Goal: Information Seeking & Learning: Learn about a topic

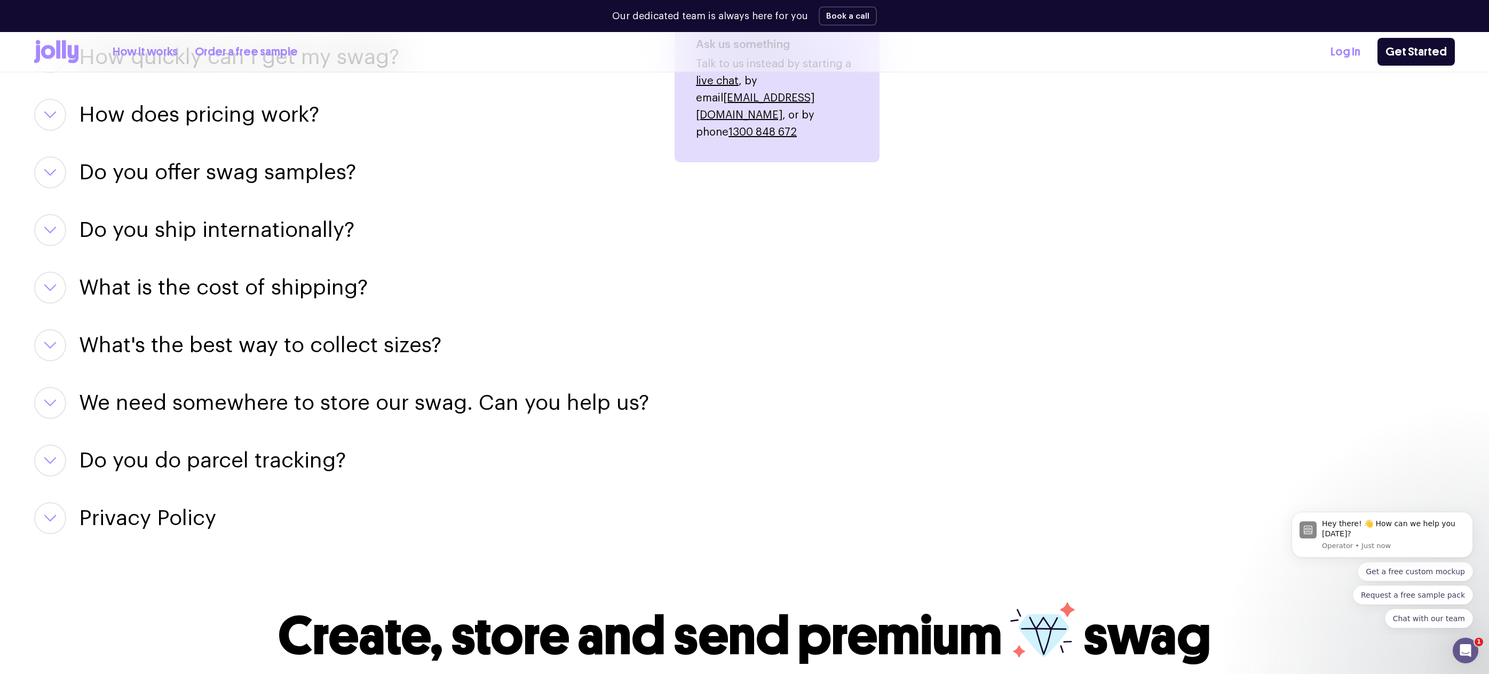
scroll to position [1410, 0]
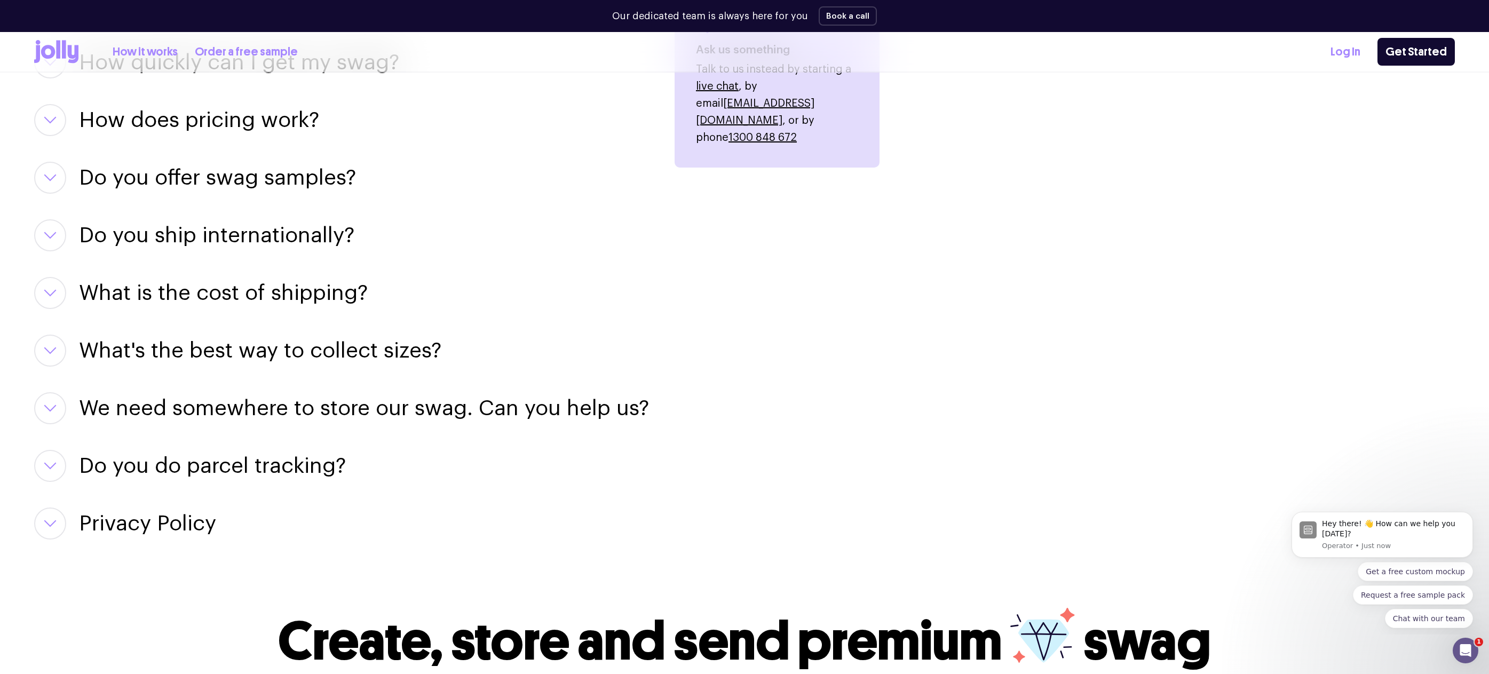
click at [275, 399] on h3 "We need somewhere to store our swag. Can you help us?" at bounding box center [364, 408] width 570 height 32
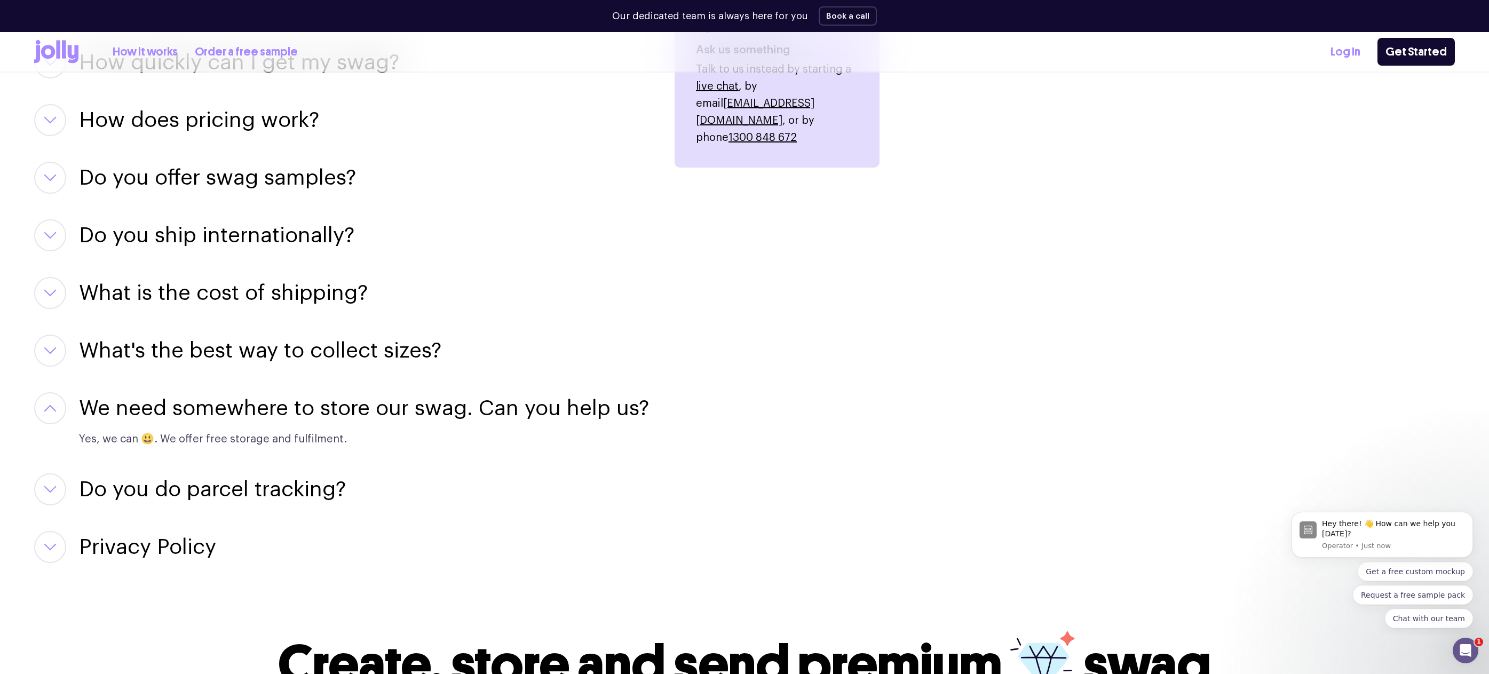
click at [178, 346] on h3 "What's the best way to collect sizes?" at bounding box center [260, 351] width 362 height 32
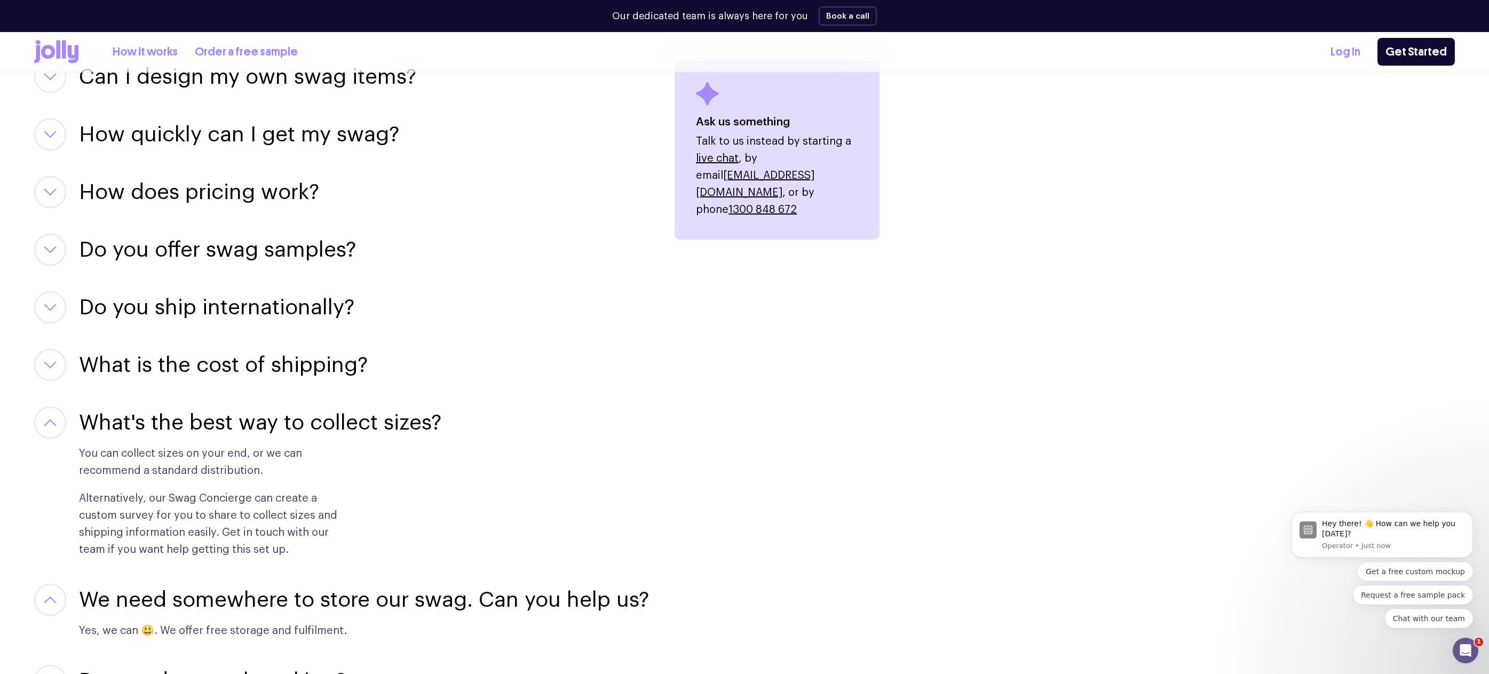
scroll to position [1335, 0]
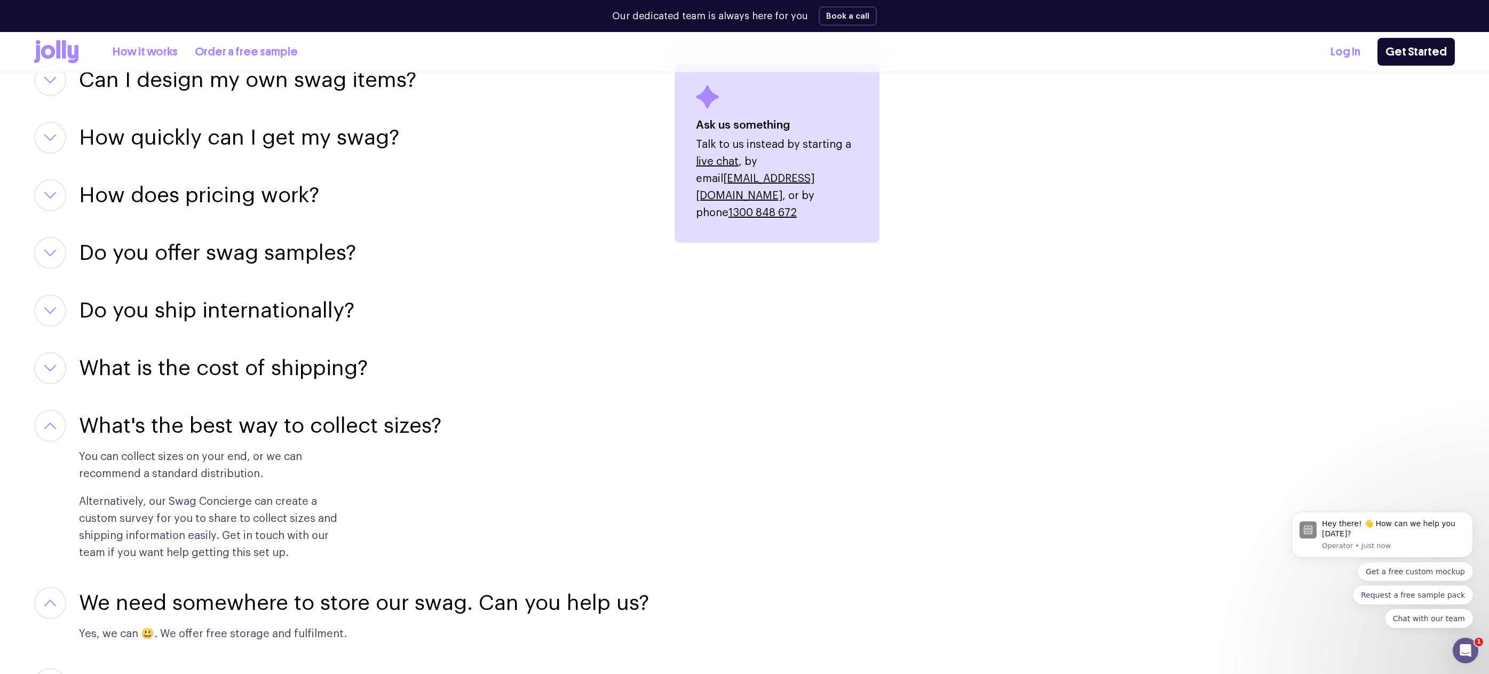
click at [176, 348] on div "Can I design my own swag items? For sure! Our team of designers can help you pe…" at bounding box center [341, 411] width 615 height 694
click at [157, 362] on h3 "What is the cost of shipping?" at bounding box center [223, 368] width 289 height 32
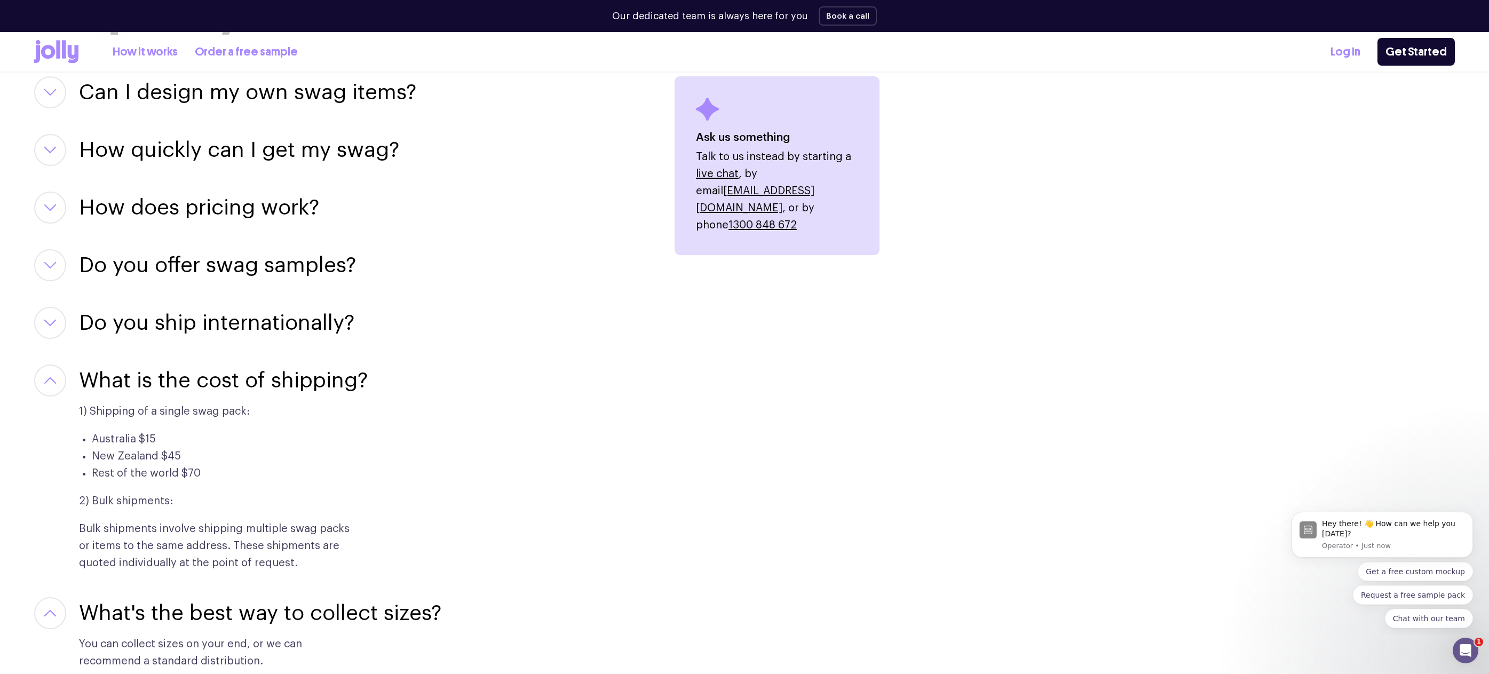
scroll to position [1318, 0]
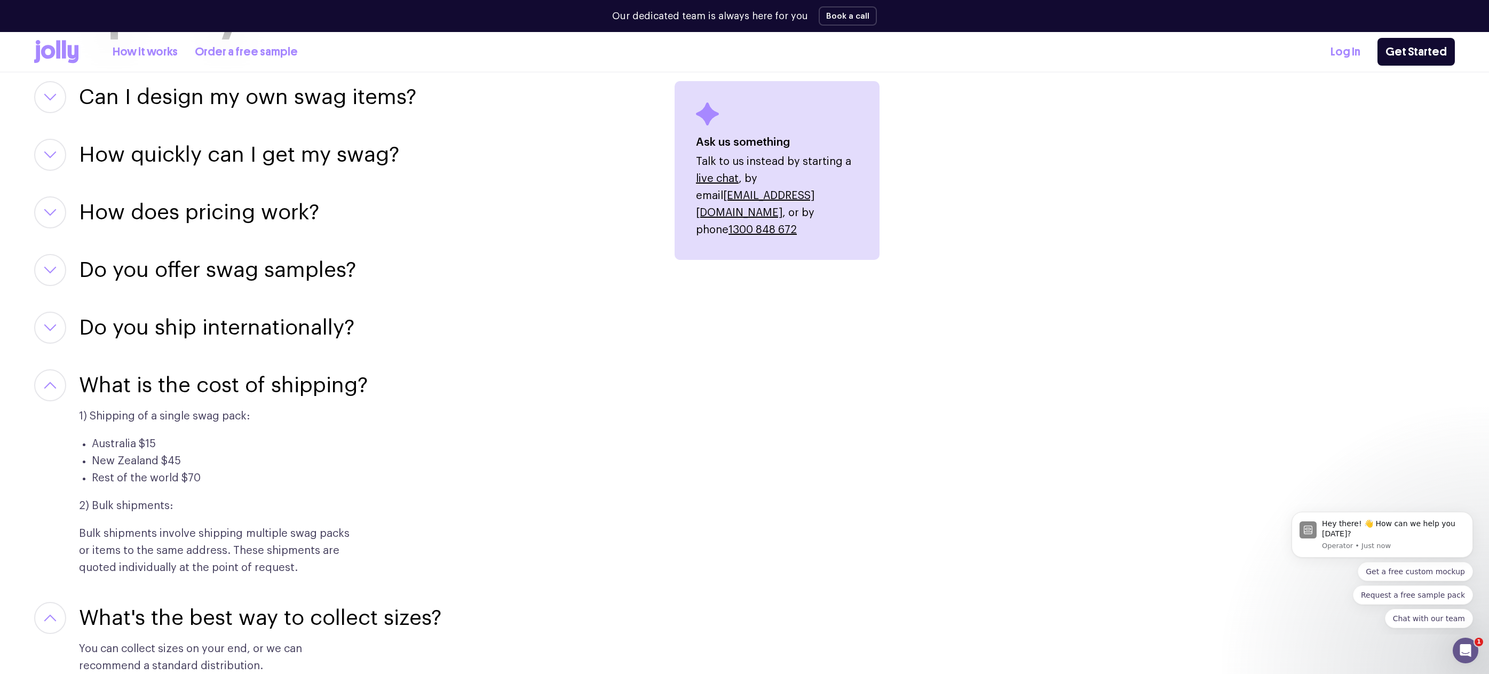
click at [171, 331] on h3 "Do you ship internationally?" at bounding box center [216, 328] width 275 height 32
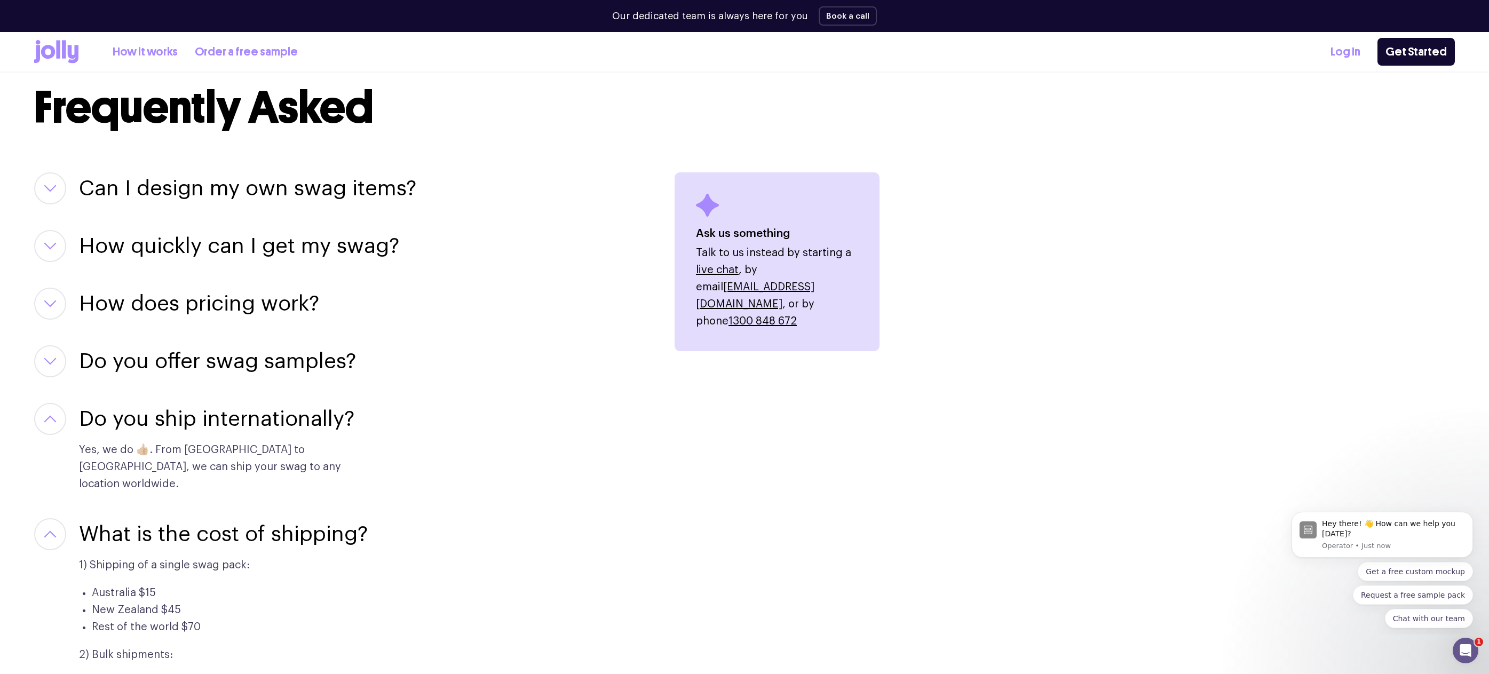
scroll to position [1225, 0]
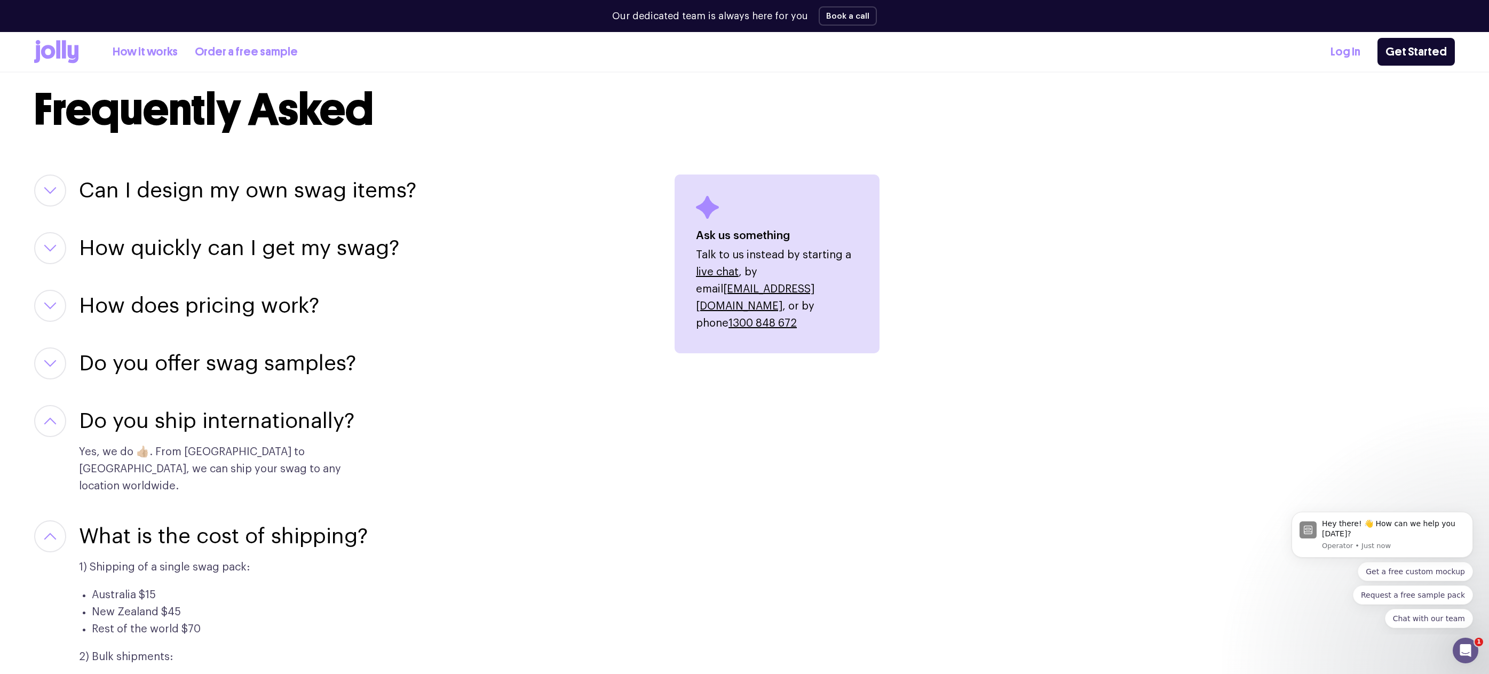
click at [149, 359] on h3 "Do you offer swag samples?" at bounding box center [217, 363] width 277 height 32
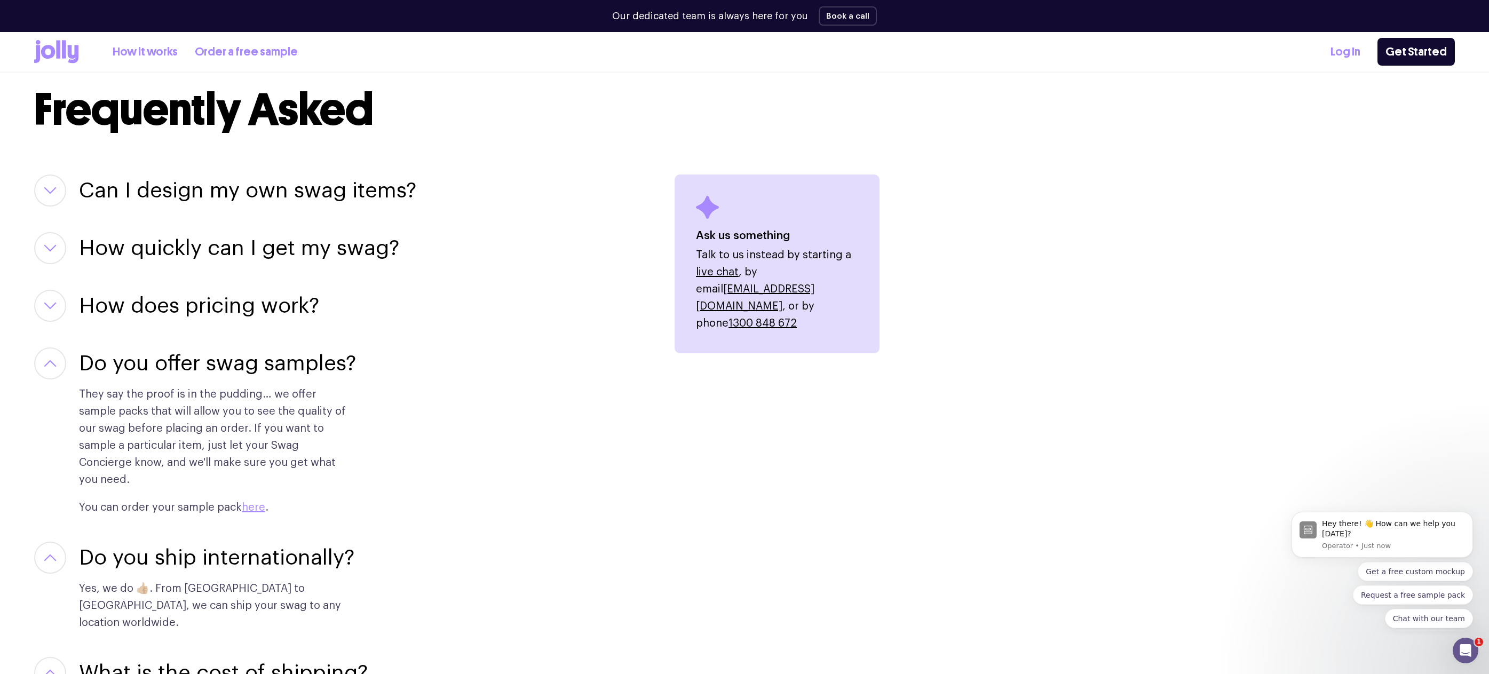
click at [167, 318] on h3 "How does pricing work?" at bounding box center [199, 306] width 240 height 32
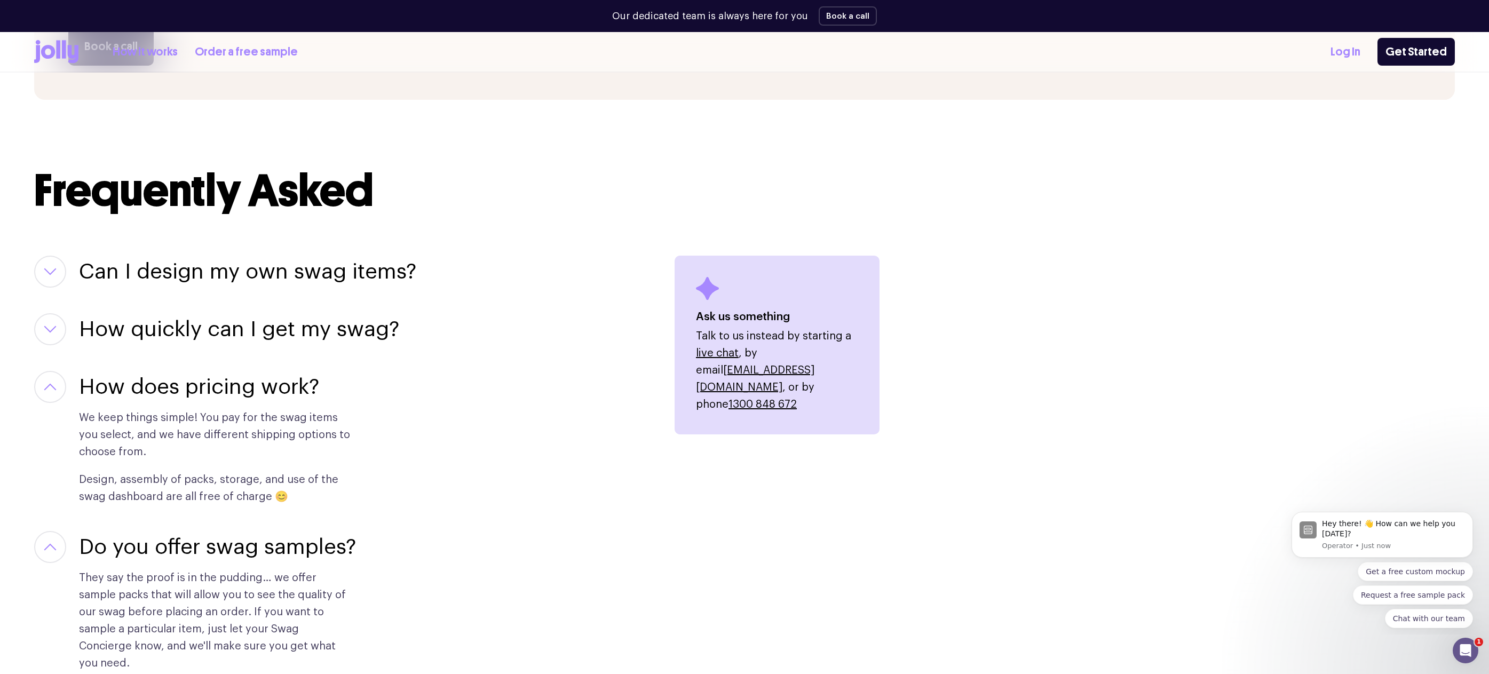
click at [164, 321] on h3 "How quickly can I get my swag?" at bounding box center [239, 329] width 320 height 32
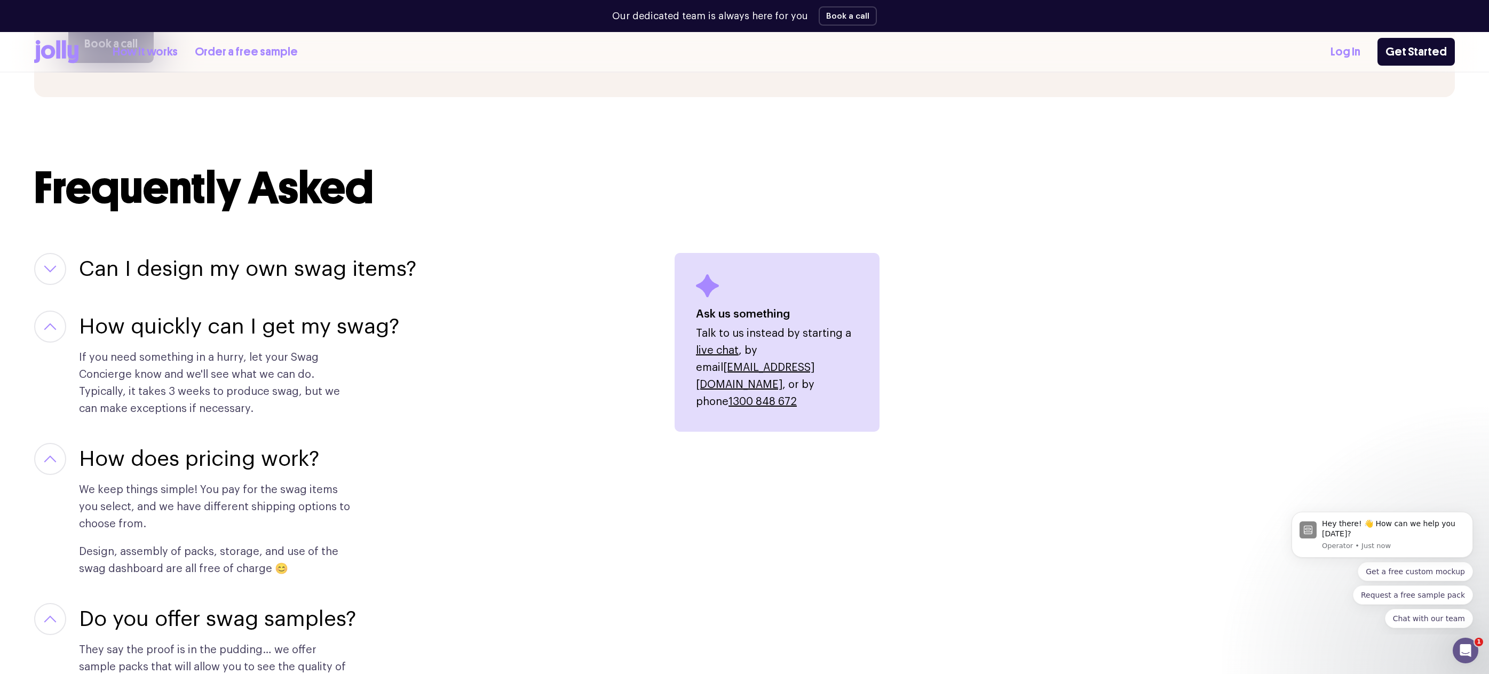
click at [166, 271] on h3 "Can I design my own swag items?" at bounding box center [247, 269] width 337 height 32
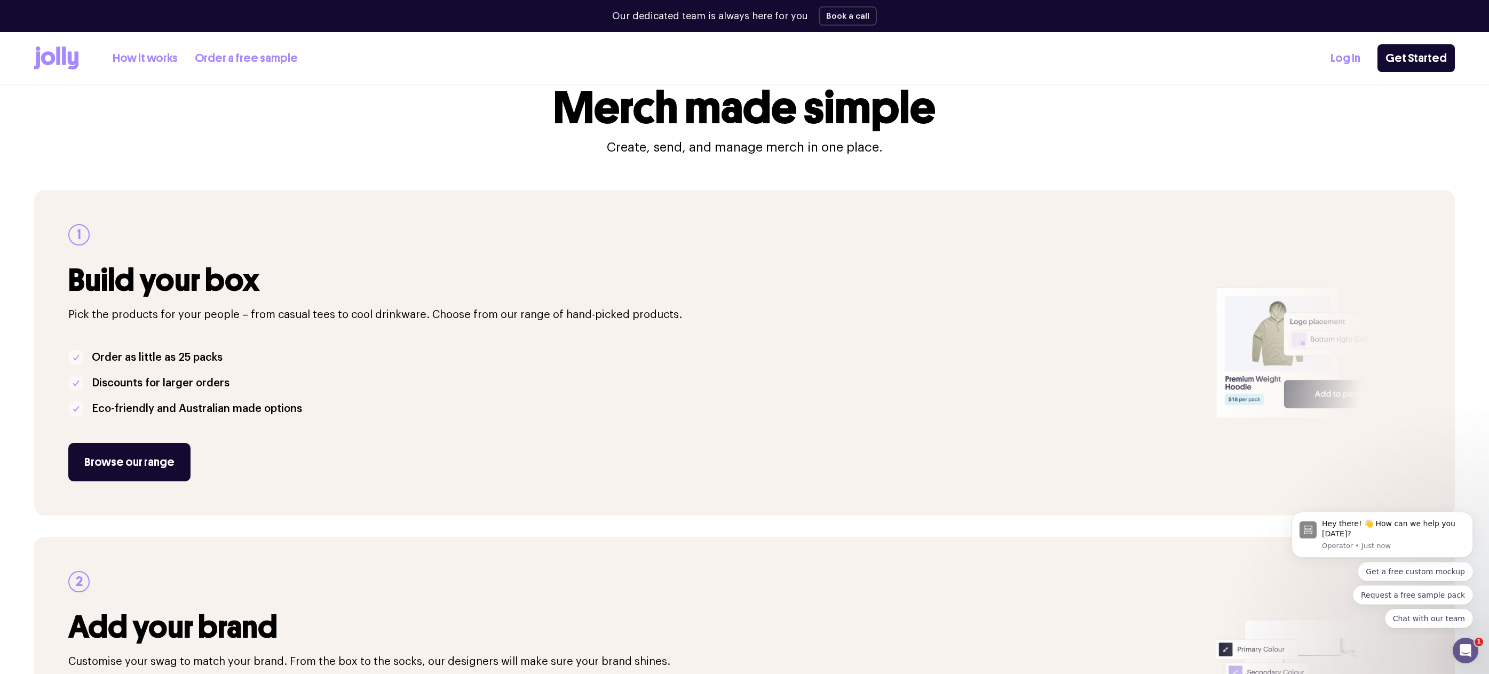
scroll to position [0, 0]
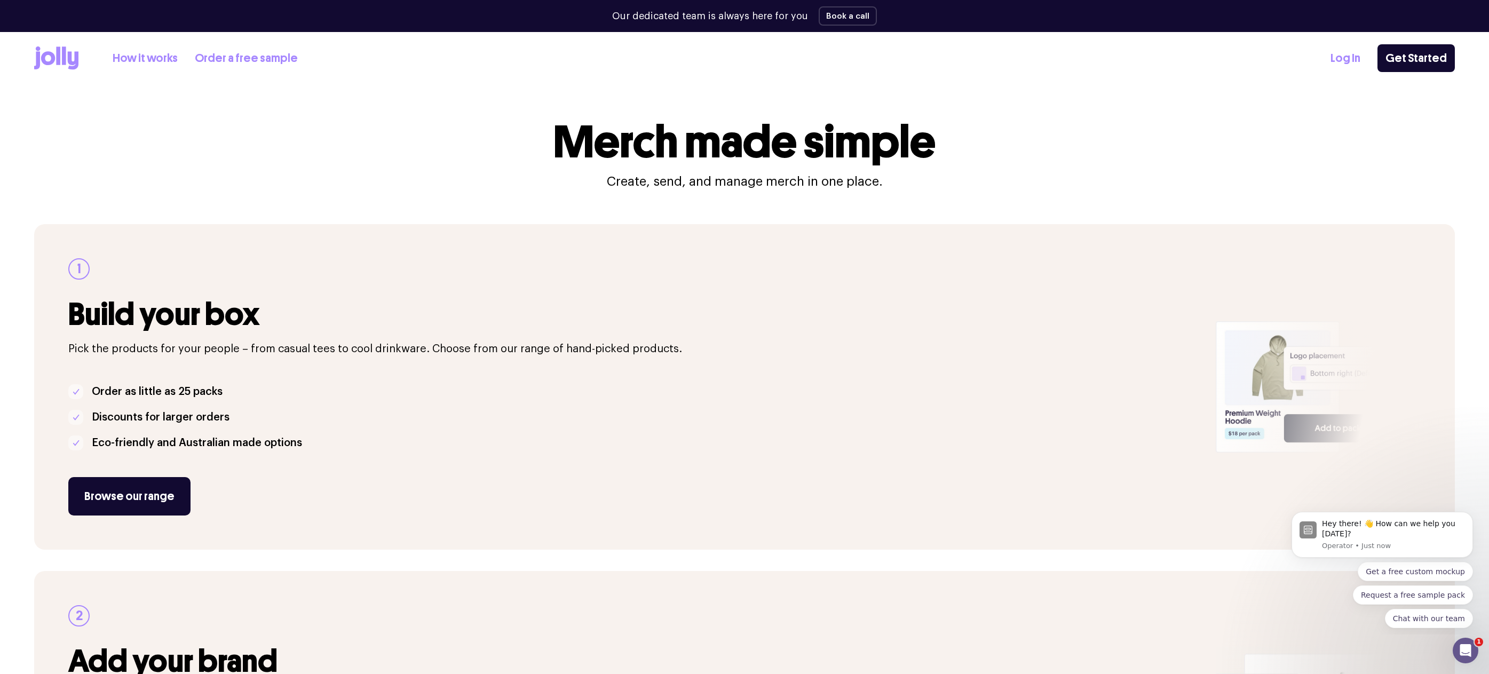
click at [139, 59] on link "How it works" at bounding box center [145, 59] width 65 height 18
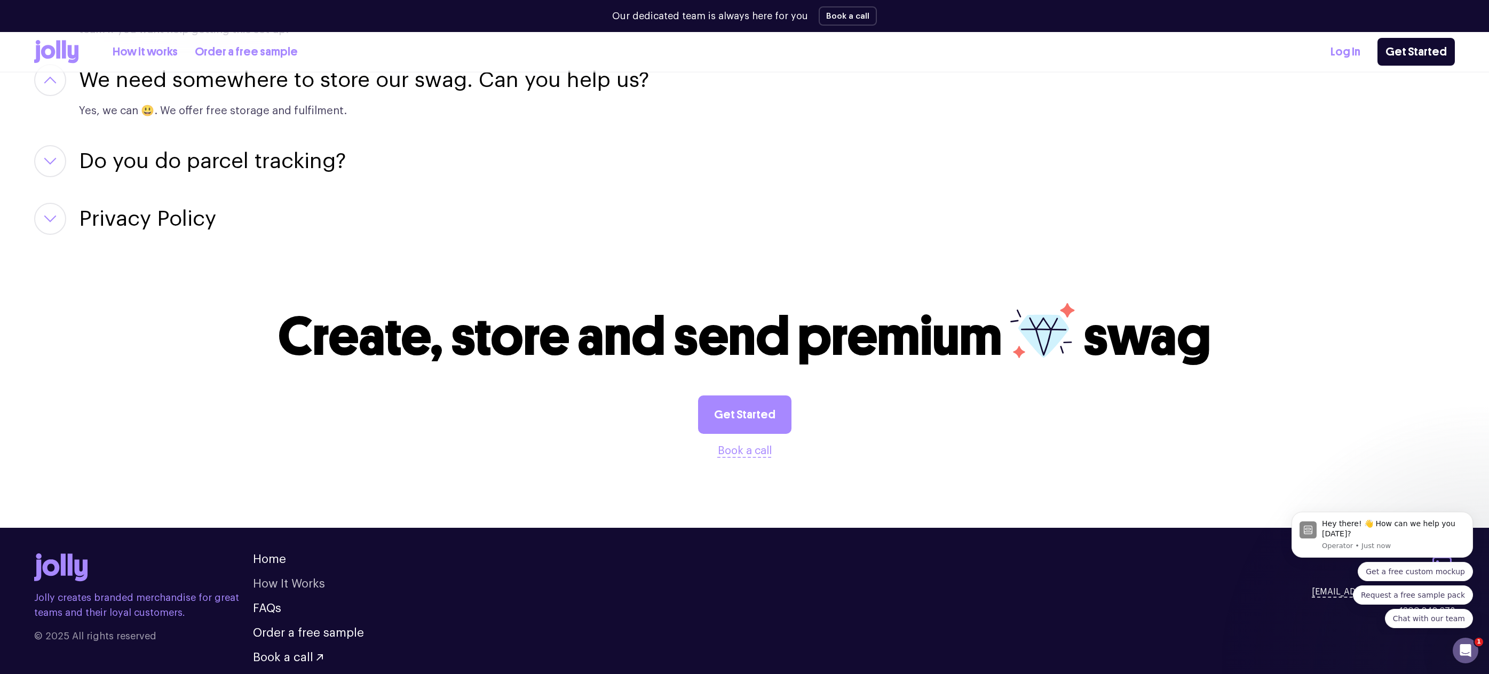
scroll to position [2511, 0]
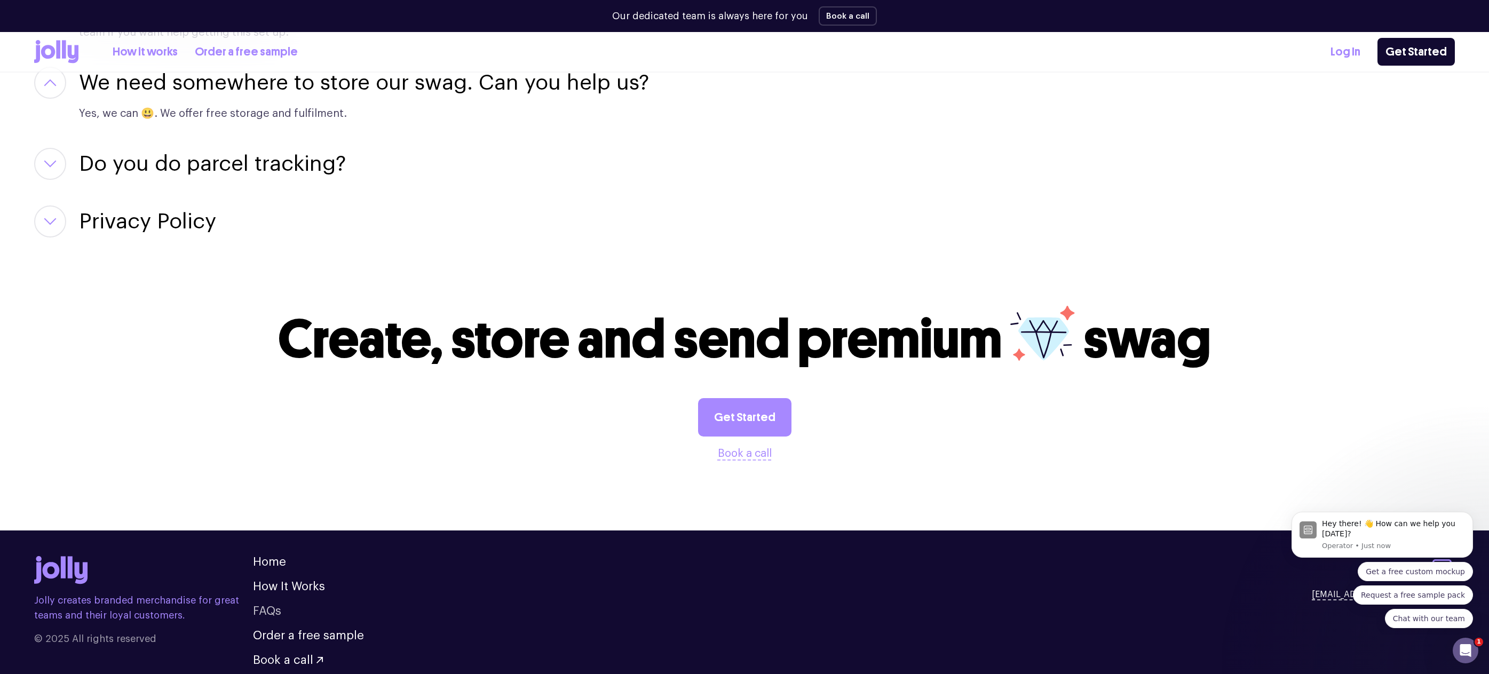
click at [268, 465] on link "FAQs" at bounding box center [267, 611] width 28 height 12
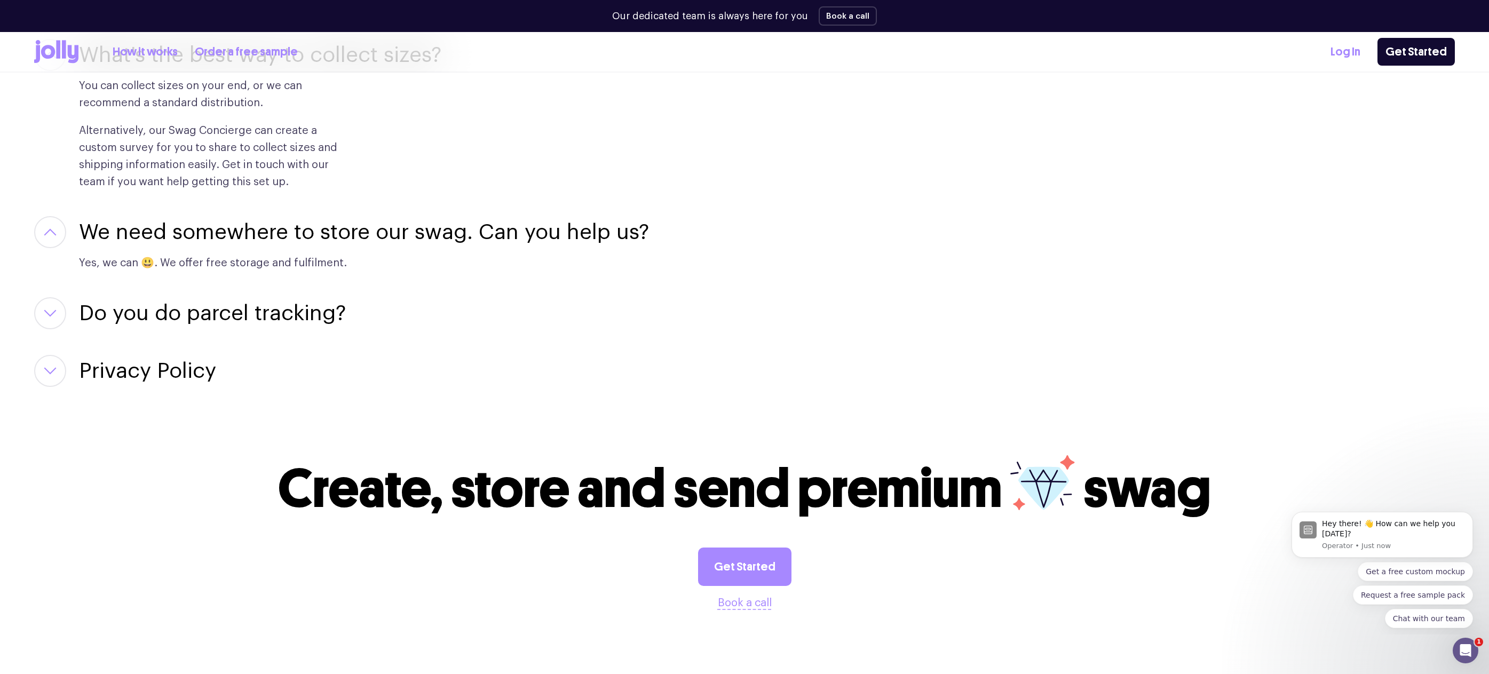
scroll to position [2363, 0]
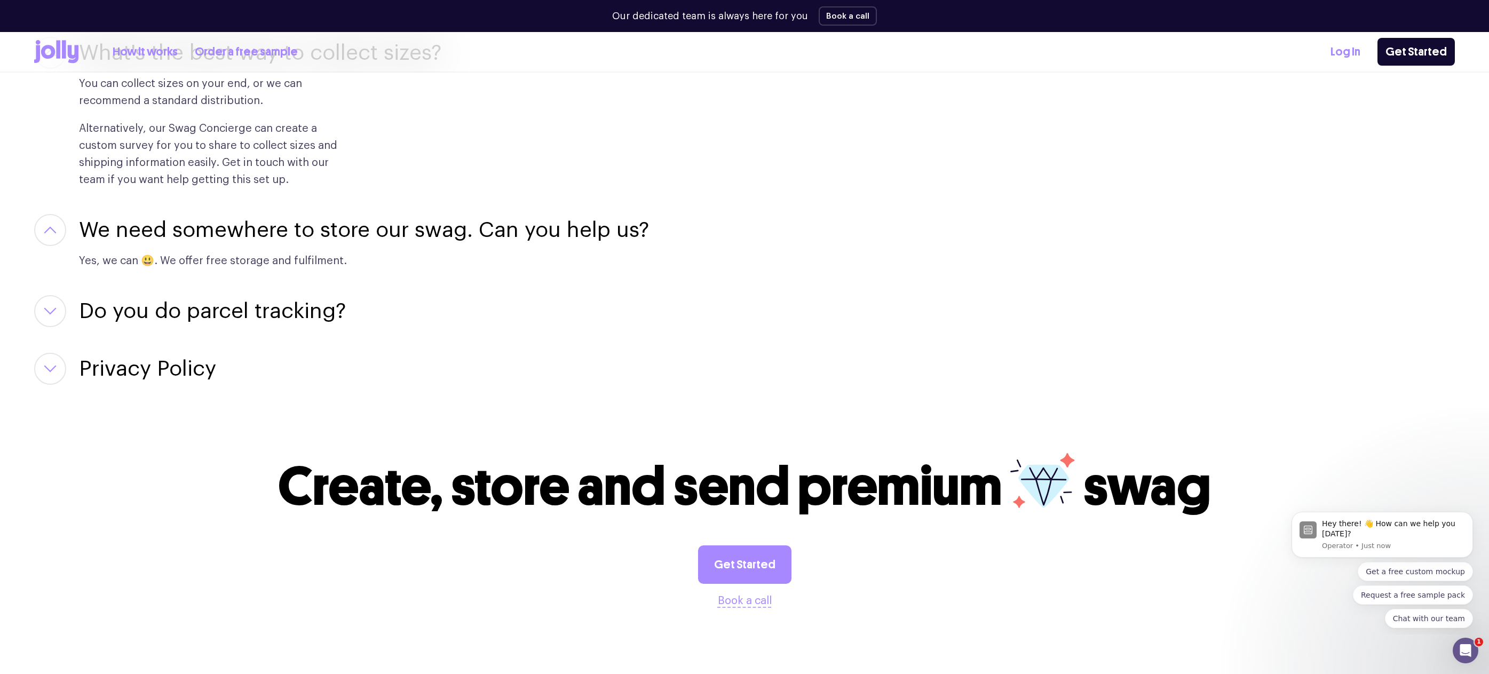
click at [179, 295] on h3 "Do you do parcel tracking?" at bounding box center [212, 311] width 267 height 32
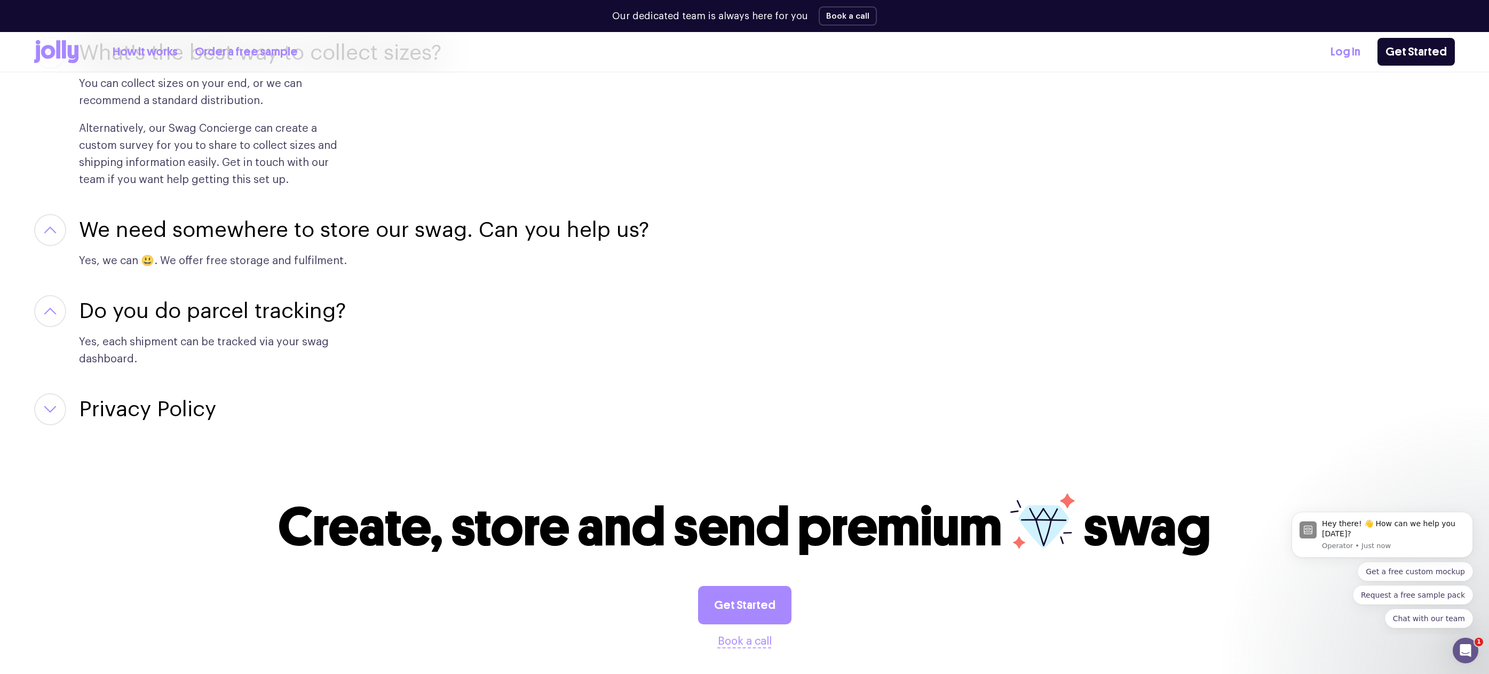
click at [143, 393] on h3 "Privacy Policy" at bounding box center [147, 409] width 137 height 32
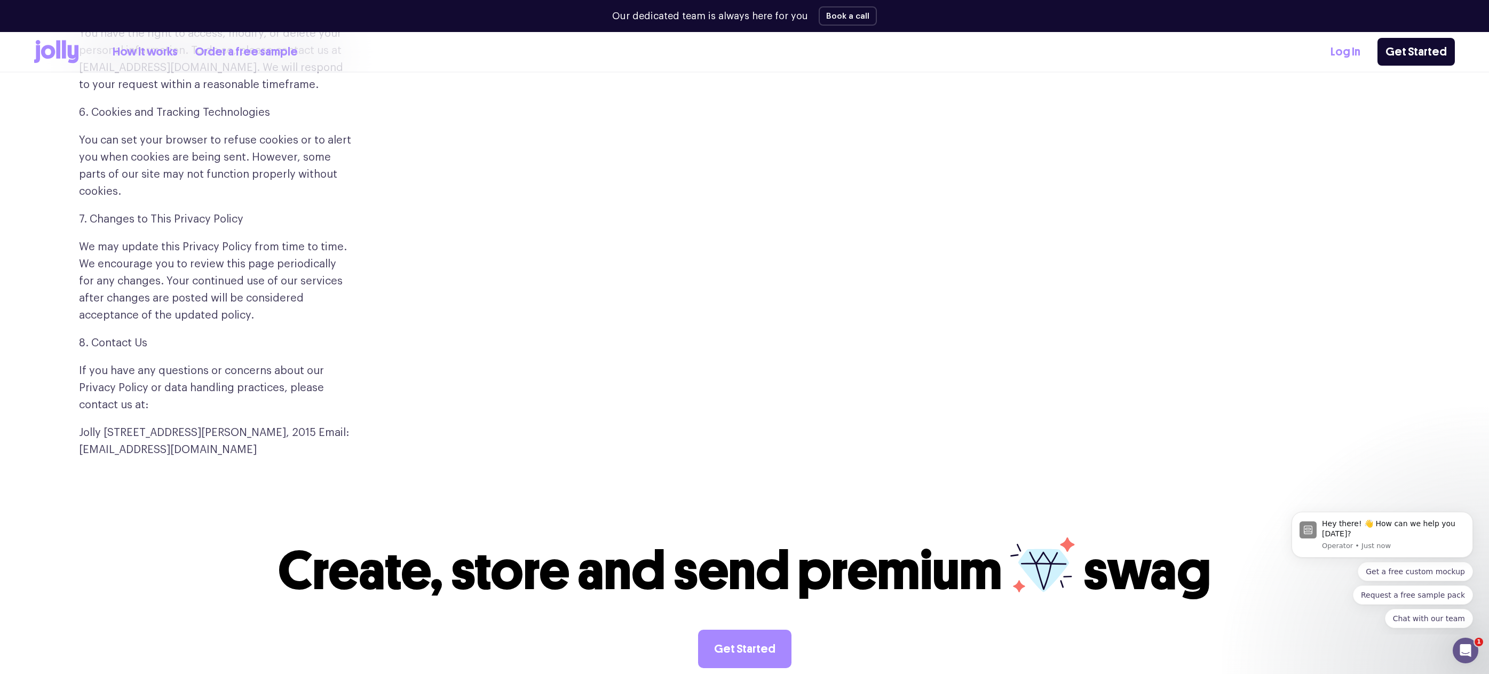
scroll to position [3698, 0]
drag, startPoint x: 82, startPoint y: 417, endPoint x: 345, endPoint y: 418, distance: 263.1
click at [345, 425] on p "Jolly [STREET_ADDRESS][PERSON_NAME], 2015 Email: [EMAIL_ADDRESS][DOMAIN_NAME]" at bounding box center [215, 442] width 273 height 34
copy p "olly 1.10/100 Collins Street, Alexandria, NSW, 2015"
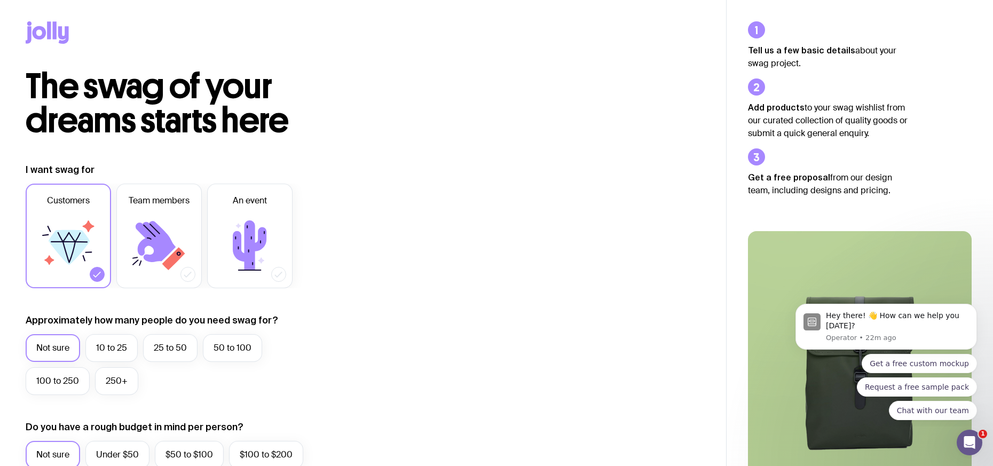
click at [28, 25] on icon at bounding box center [29, 23] width 4 height 4
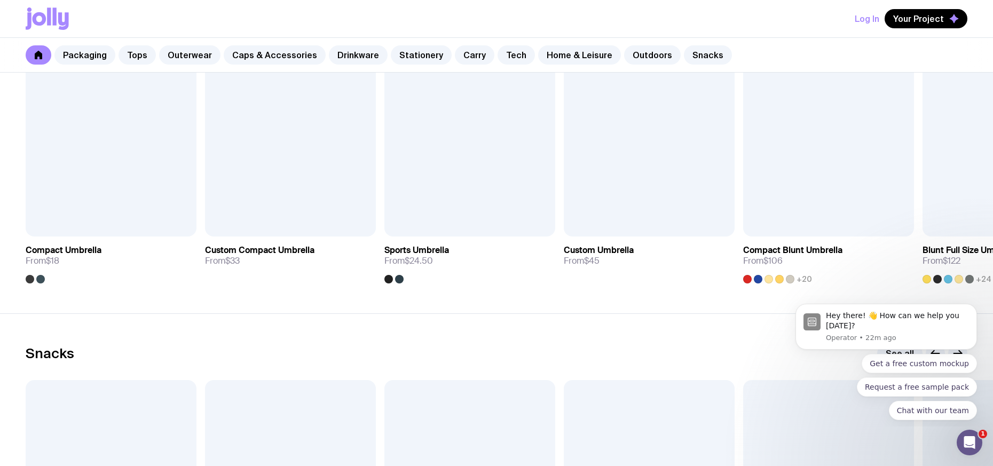
scroll to position [3702, 0]
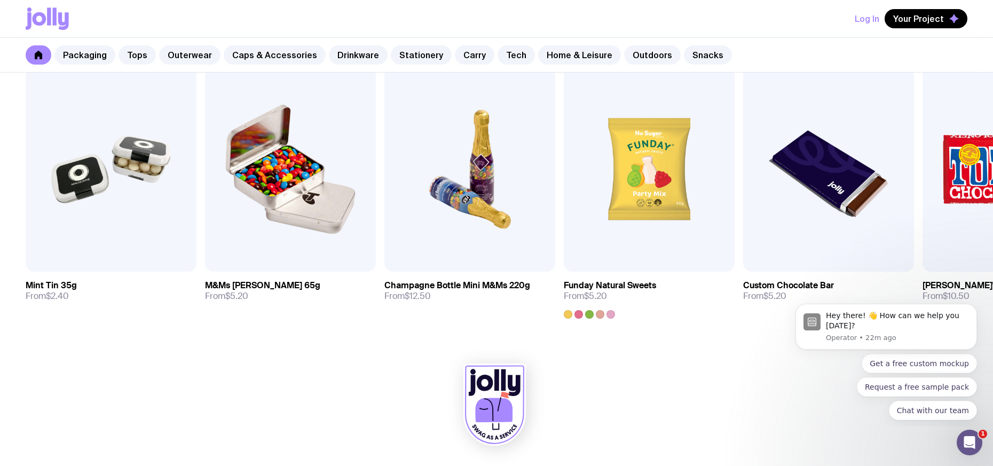
click at [42, 53] on icon at bounding box center [38, 55] width 9 height 9
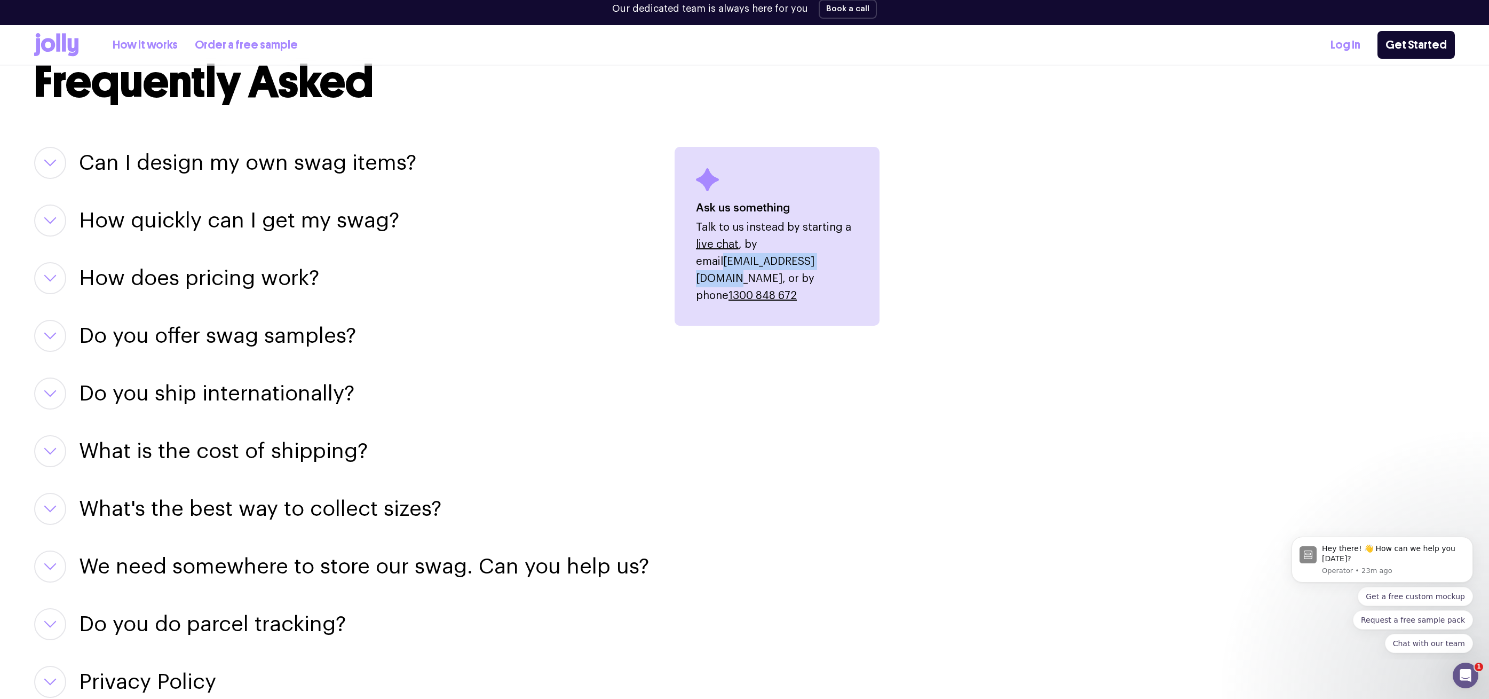
scroll to position [1261, 0]
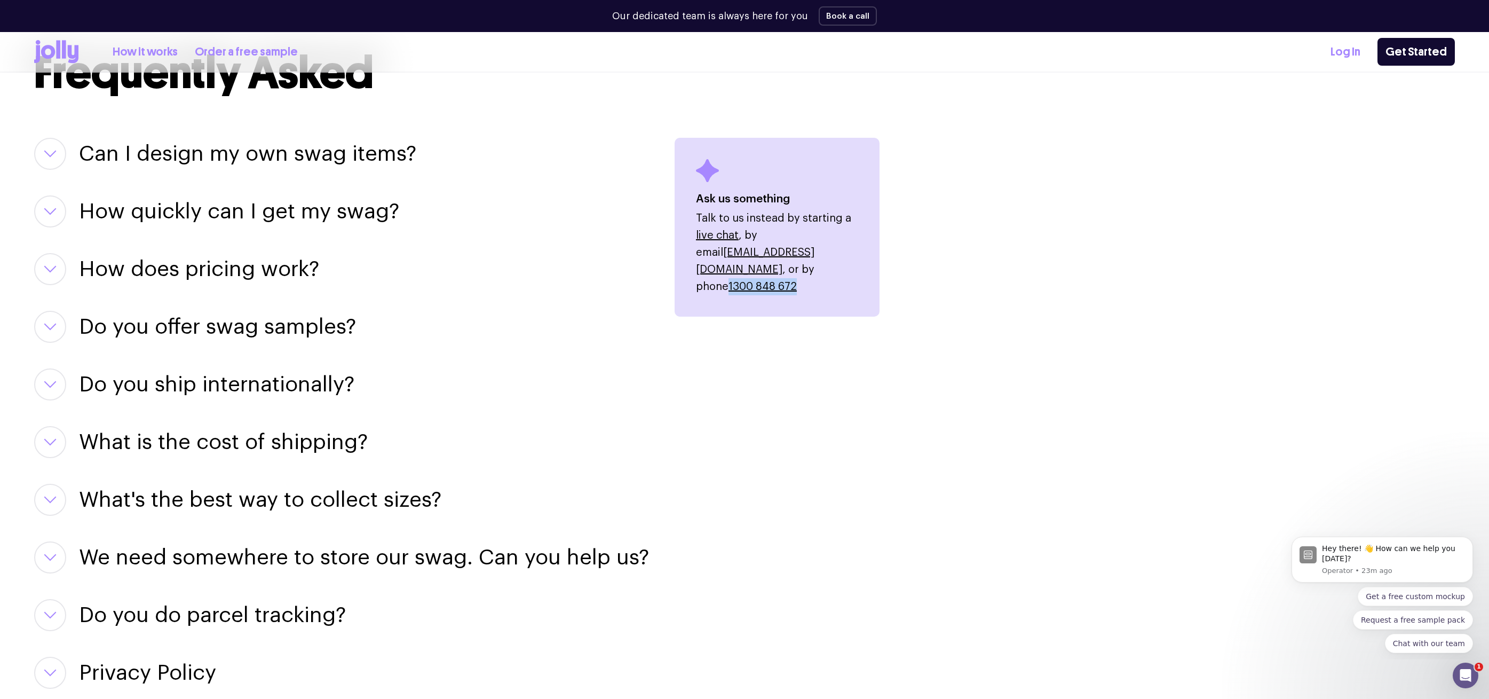
click at [811, 268] on p "Talk to us instead by starting a live chat , by email [EMAIL_ADDRESS][DOMAIN_NA…" at bounding box center [777, 252] width 162 height 85
drag, startPoint x: 791, startPoint y: 271, endPoint x: 731, endPoint y: 268, distance: 60.4
click at [731, 268] on p "Talk to us instead by starting a live chat , by email [EMAIL_ADDRESS][DOMAIN_NA…" at bounding box center [777, 252] width 162 height 85
copy link "1300 848 672"
